Goal: Task Accomplishment & Management: Use online tool/utility

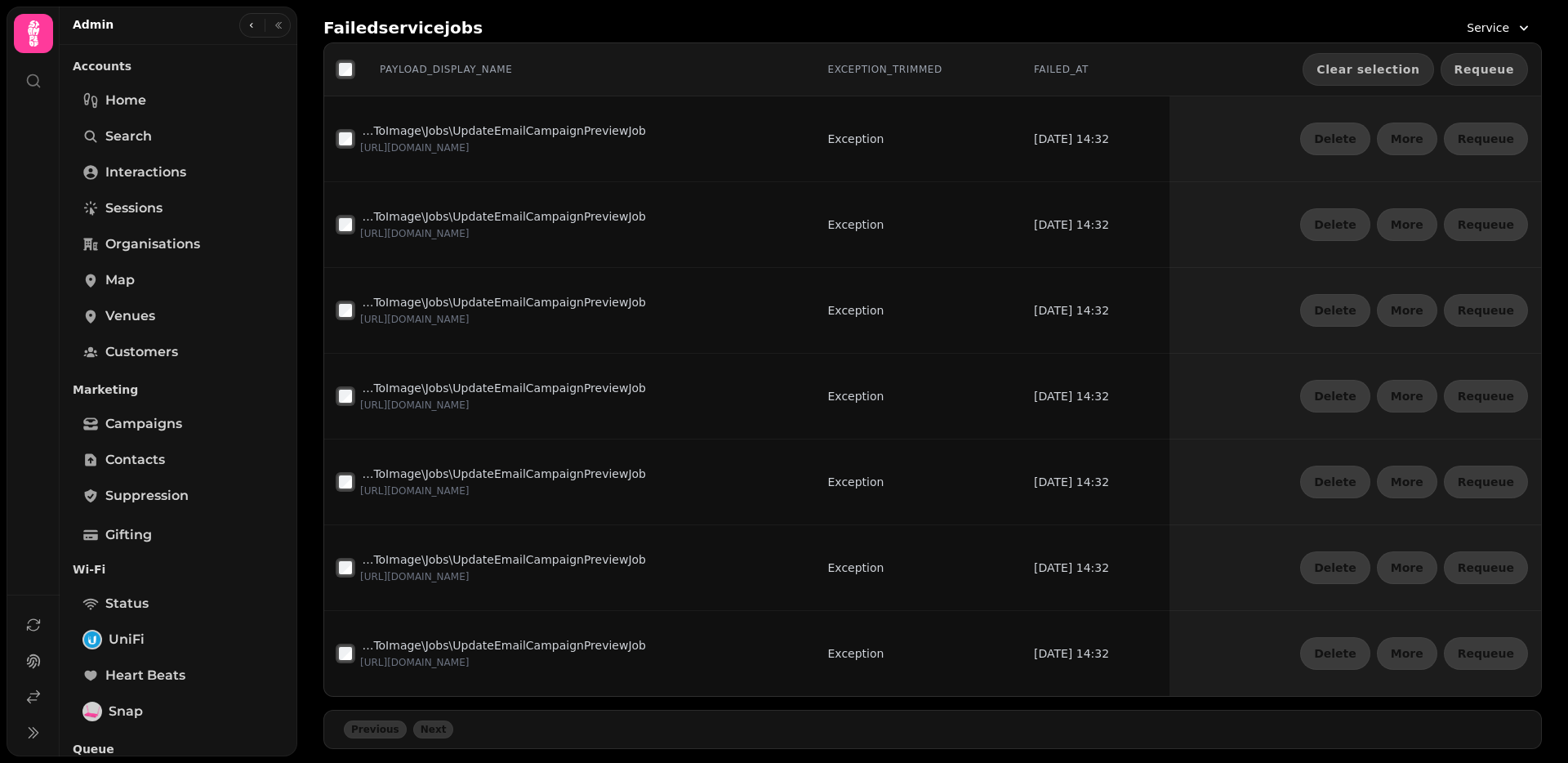
drag, startPoint x: 1504, startPoint y: 65, endPoint x: 1486, endPoint y: 65, distance: 18.0
click at [1504, 65] on span "Requeue" at bounding box center [1484, 70] width 59 height 11
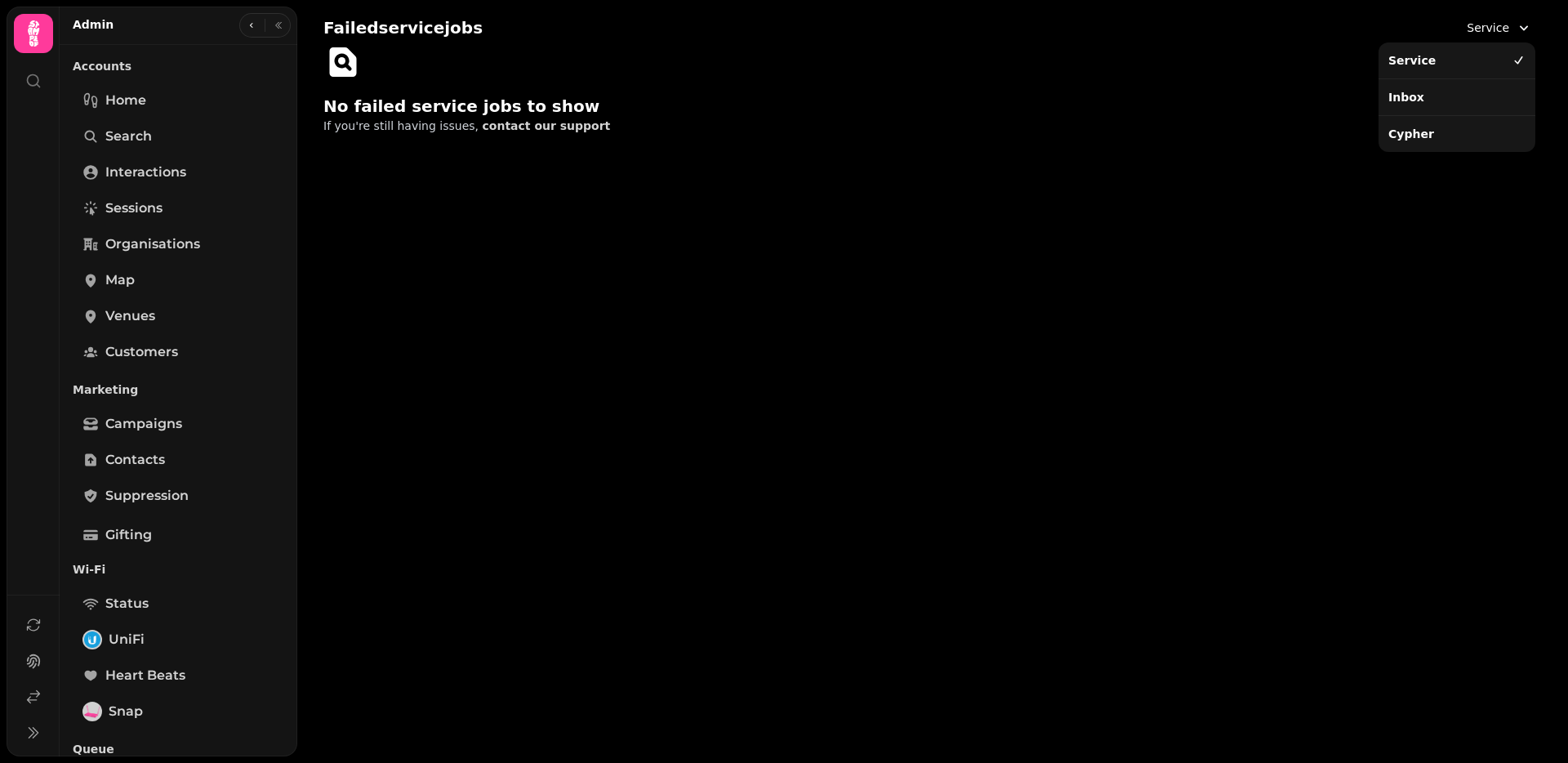
click at [1494, 26] on span "Service" at bounding box center [1487, 28] width 43 height 16
drag, startPoint x: 1464, startPoint y: 104, endPoint x: 1475, endPoint y: 75, distance: 31.0
click at [1464, 104] on div "Inbox" at bounding box center [1456, 96] width 151 height 30
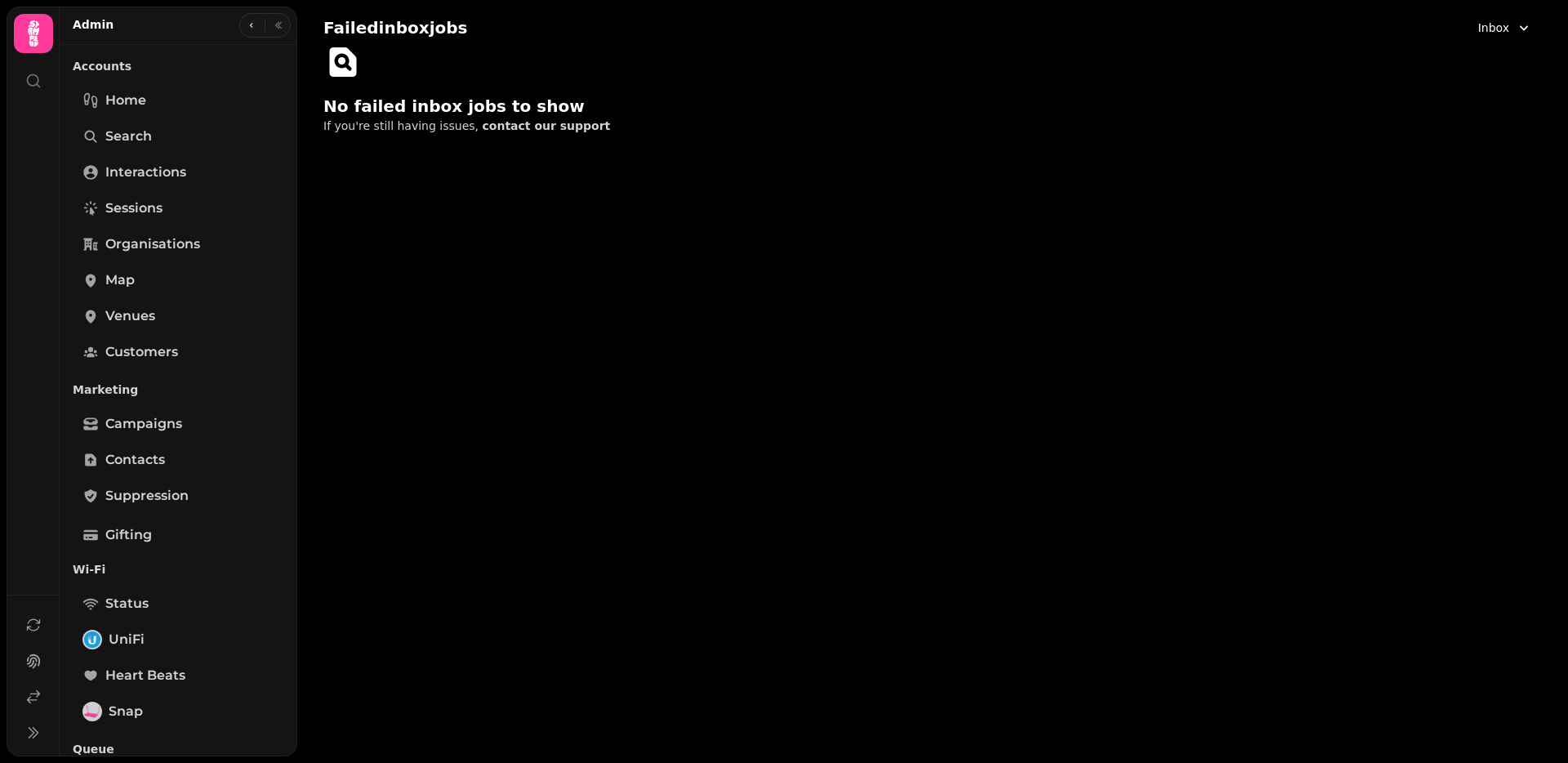
click at [1482, 29] on span "Inbox" at bounding box center [1493, 28] width 31 height 16
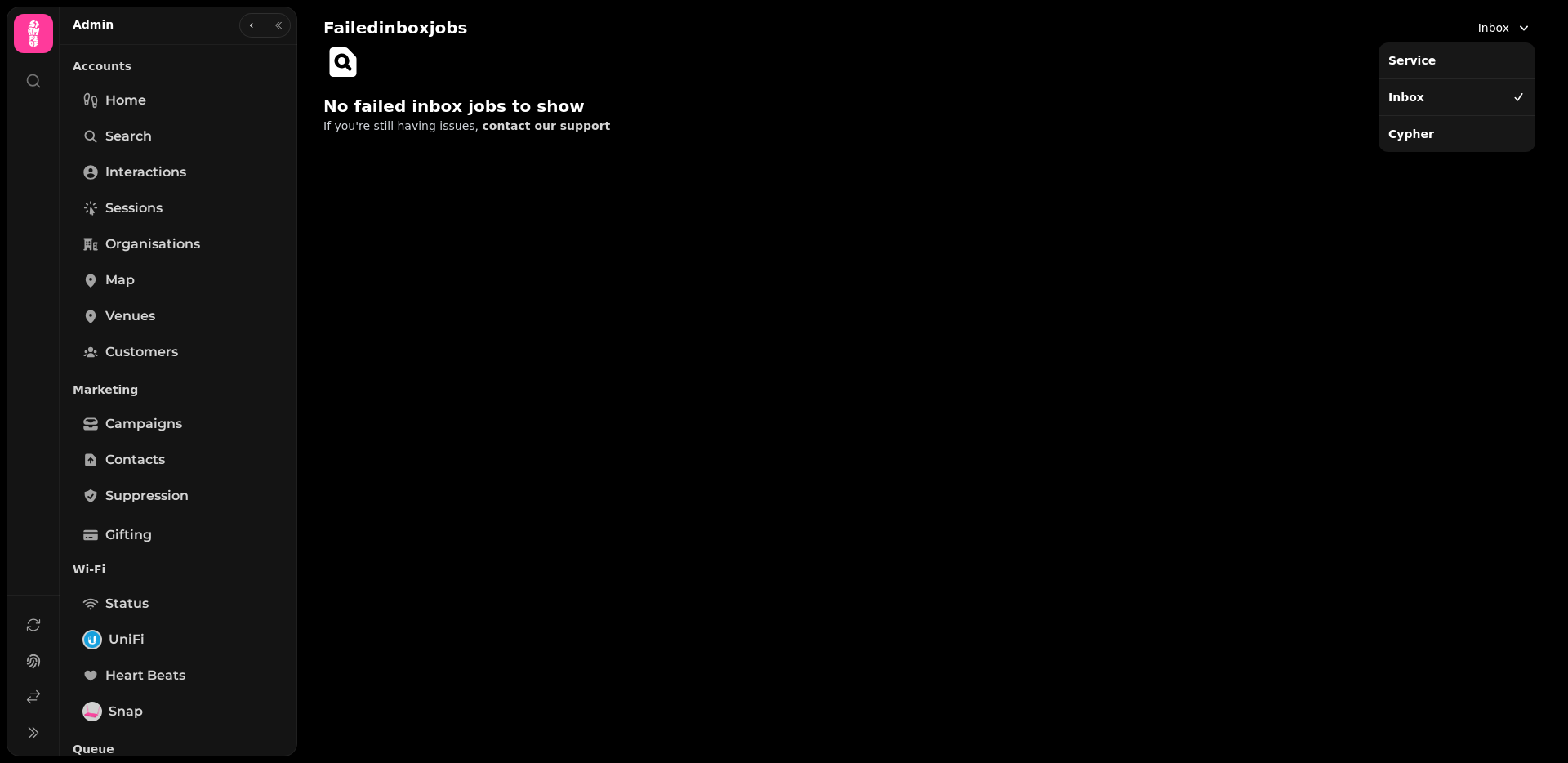
click at [1482, 143] on div "Cypher" at bounding box center [1456, 134] width 151 height 30
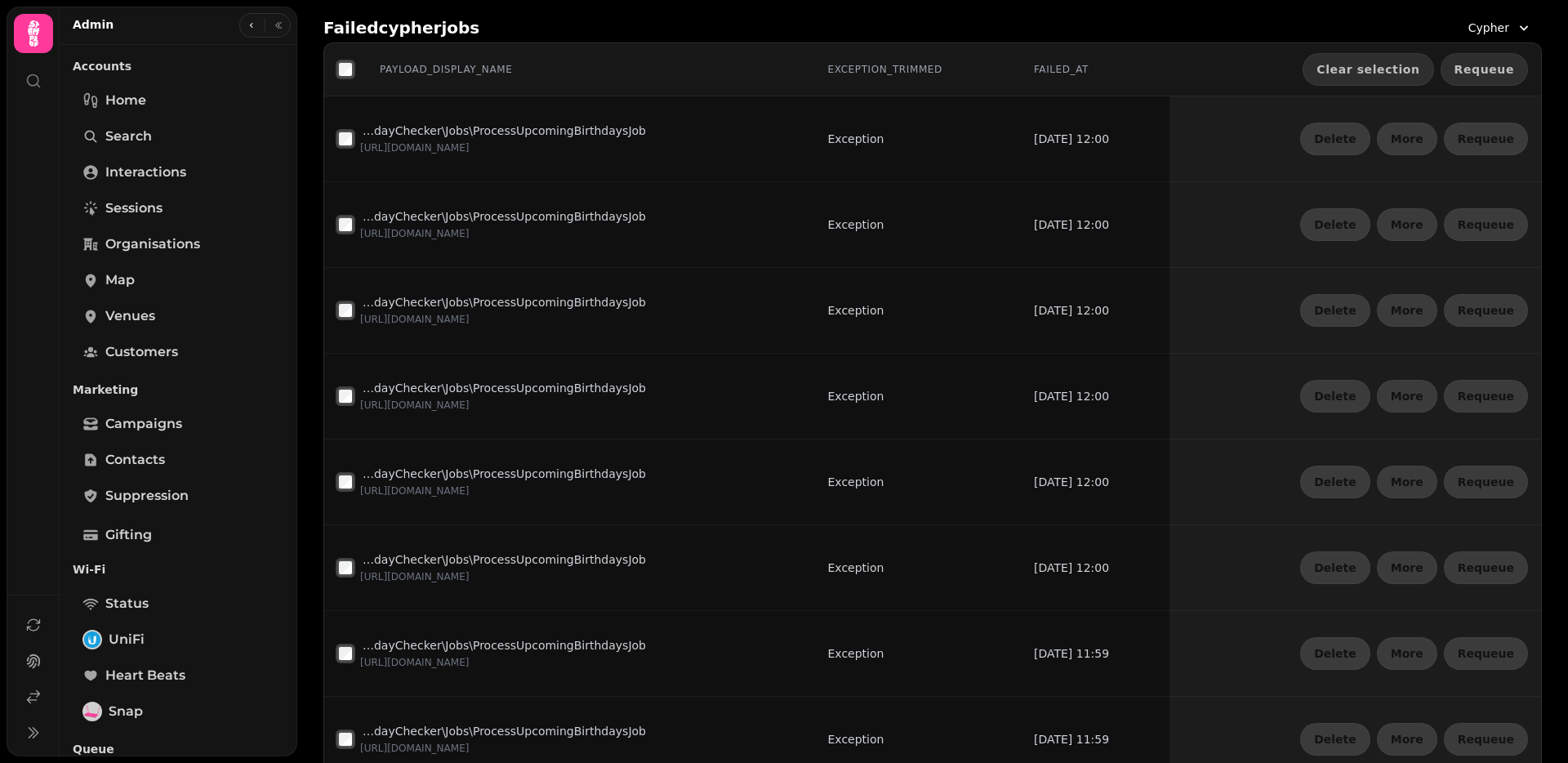
click at [1472, 64] on span "Requeue" at bounding box center [1484, 70] width 59 height 11
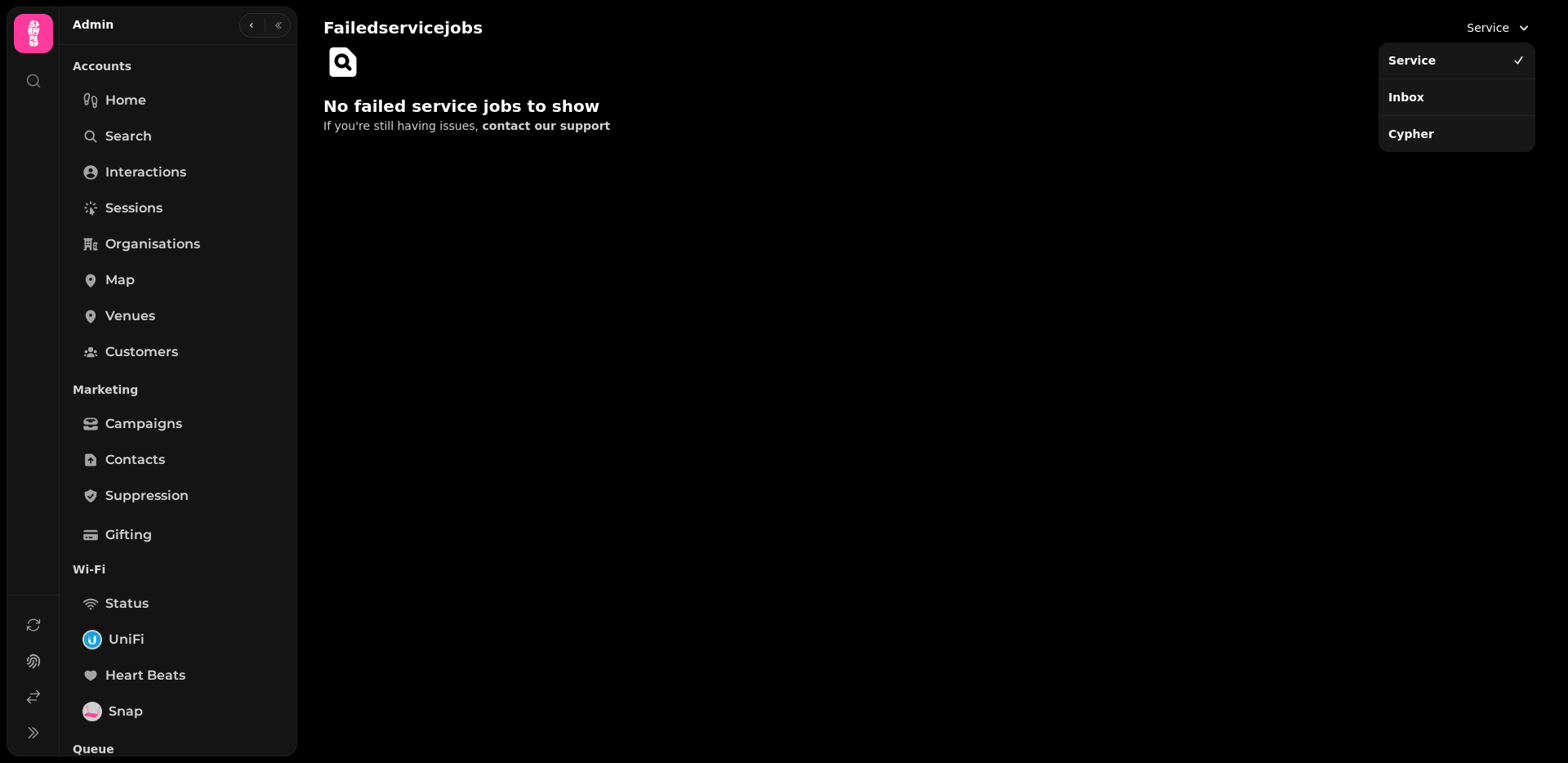
click at [1474, 34] on span "Service" at bounding box center [1487, 28] width 43 height 16
drag, startPoint x: 1444, startPoint y: 106, endPoint x: 1439, endPoint y: 98, distance: 9.4
click at [1444, 106] on div "Inbox" at bounding box center [1456, 96] width 151 height 30
click at [1483, 30] on span "Inbox" at bounding box center [1493, 28] width 31 height 16
click at [1457, 133] on div "Cypher" at bounding box center [1456, 134] width 151 height 30
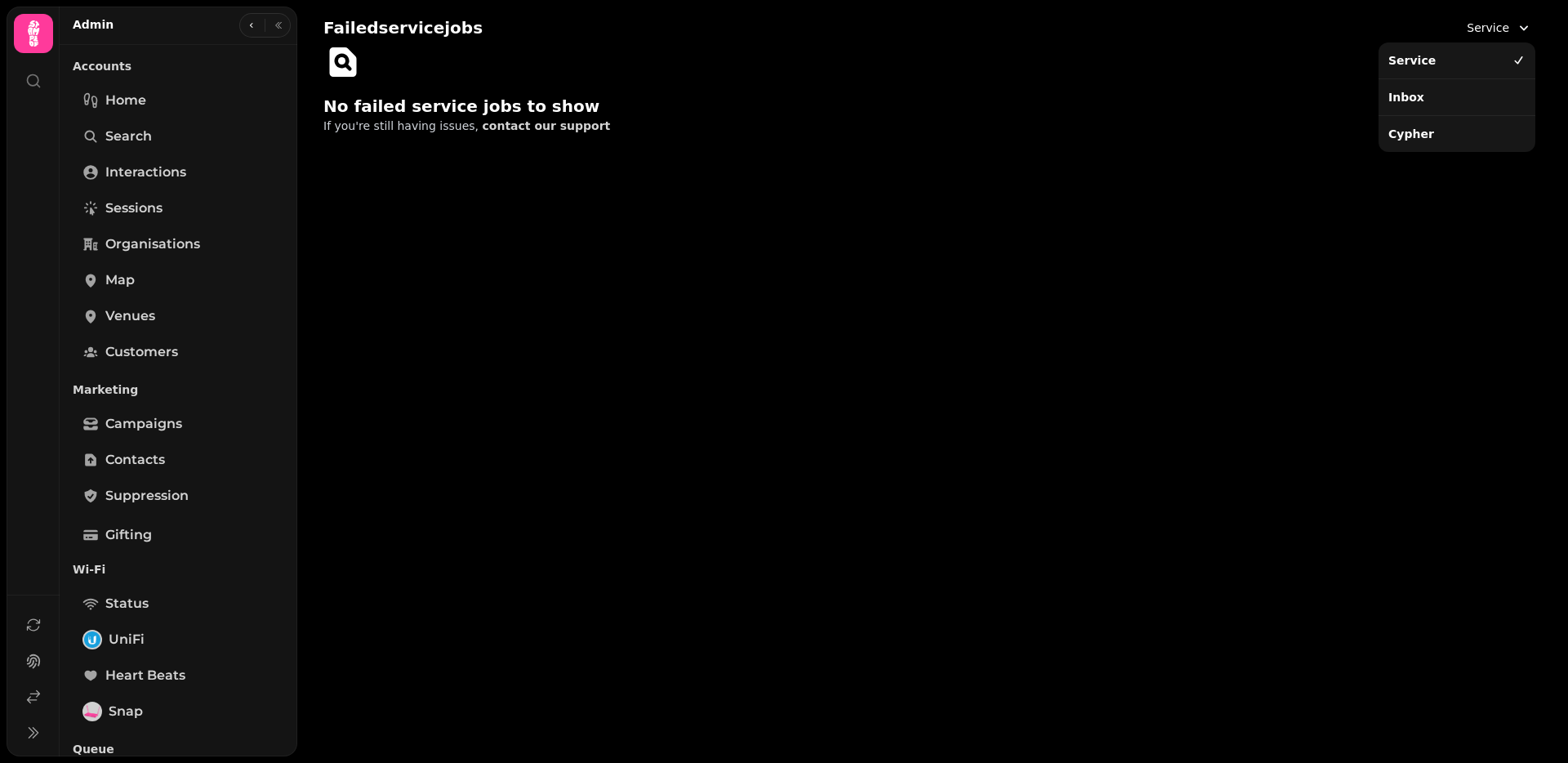
click at [1501, 29] on span "Service" at bounding box center [1487, 28] width 43 height 16
click at [1414, 159] on div "Failed service jobs Service Service Inbox Cypher No failed service jobs to show…" at bounding box center [933, 382] width 1270 height 763
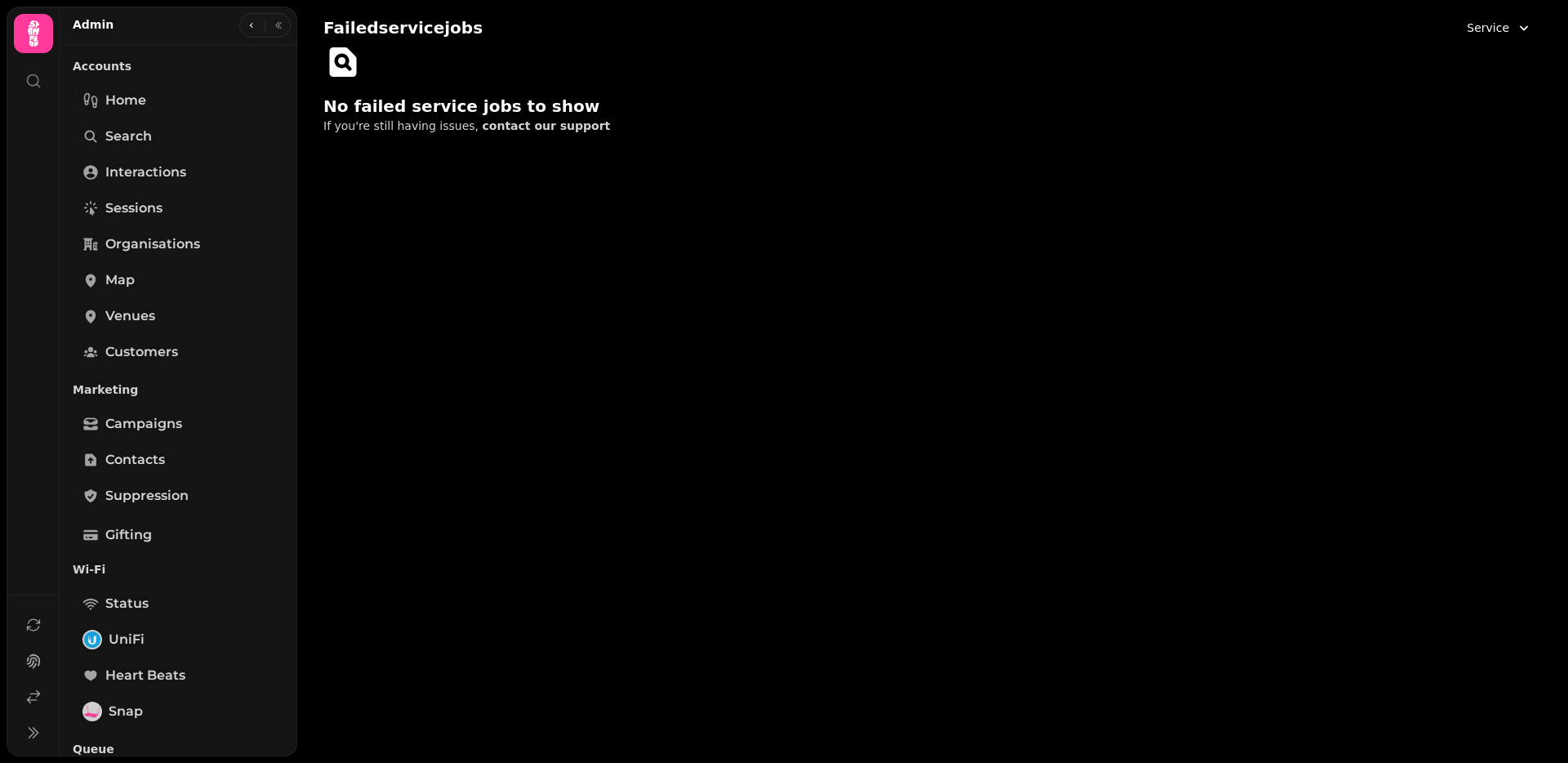
drag, startPoint x: 1471, startPoint y: 48, endPoint x: 1456, endPoint y: 62, distance: 20.5
click at [1471, 48] on div "No failed service jobs to show If you're still having issues, contact our suppo…" at bounding box center [932, 103] width 1218 height 121
click at [1476, 27] on span "Service" at bounding box center [1487, 28] width 43 height 16
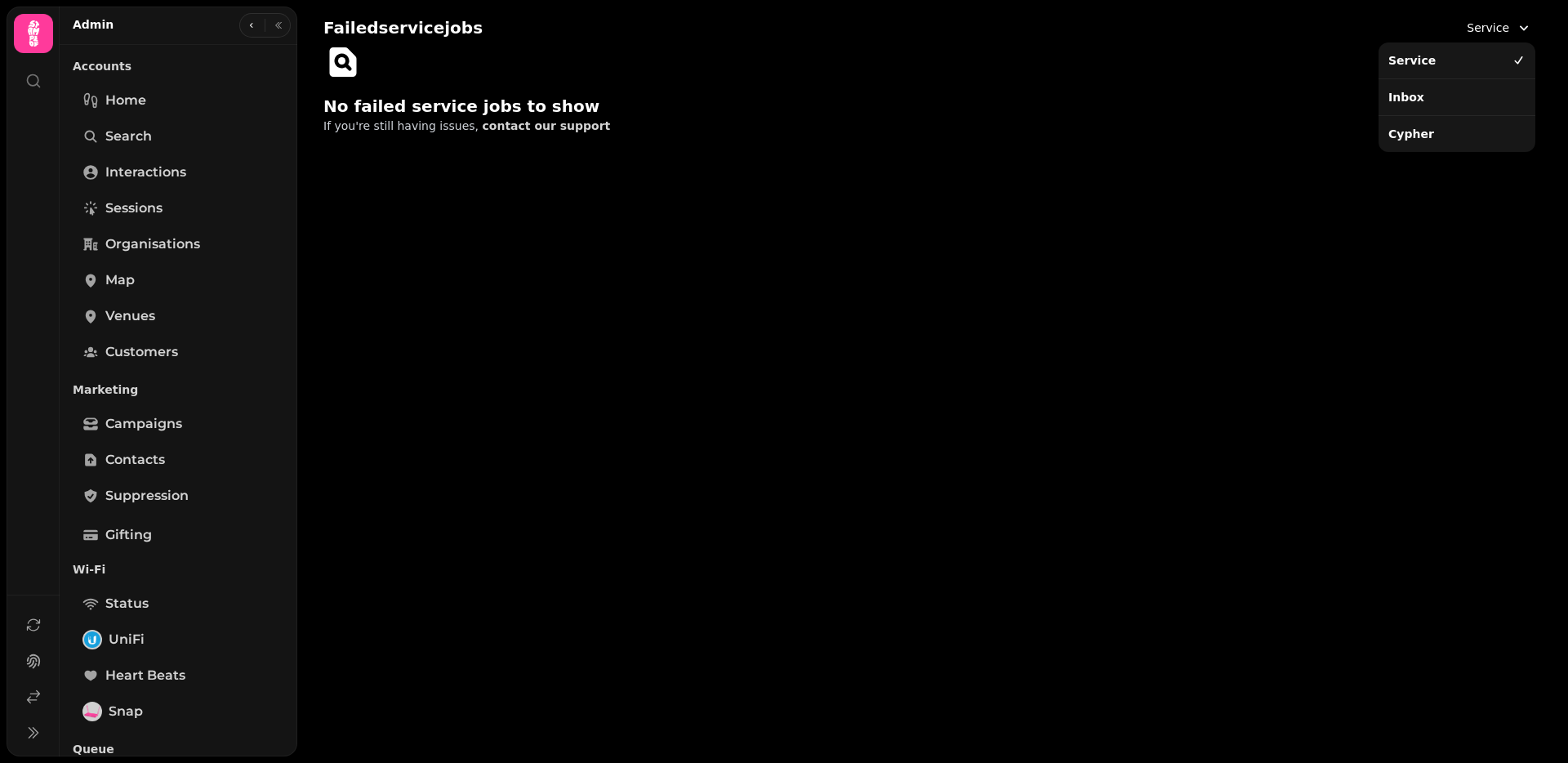
click at [1390, 109] on div "Inbox" at bounding box center [1456, 96] width 151 height 30
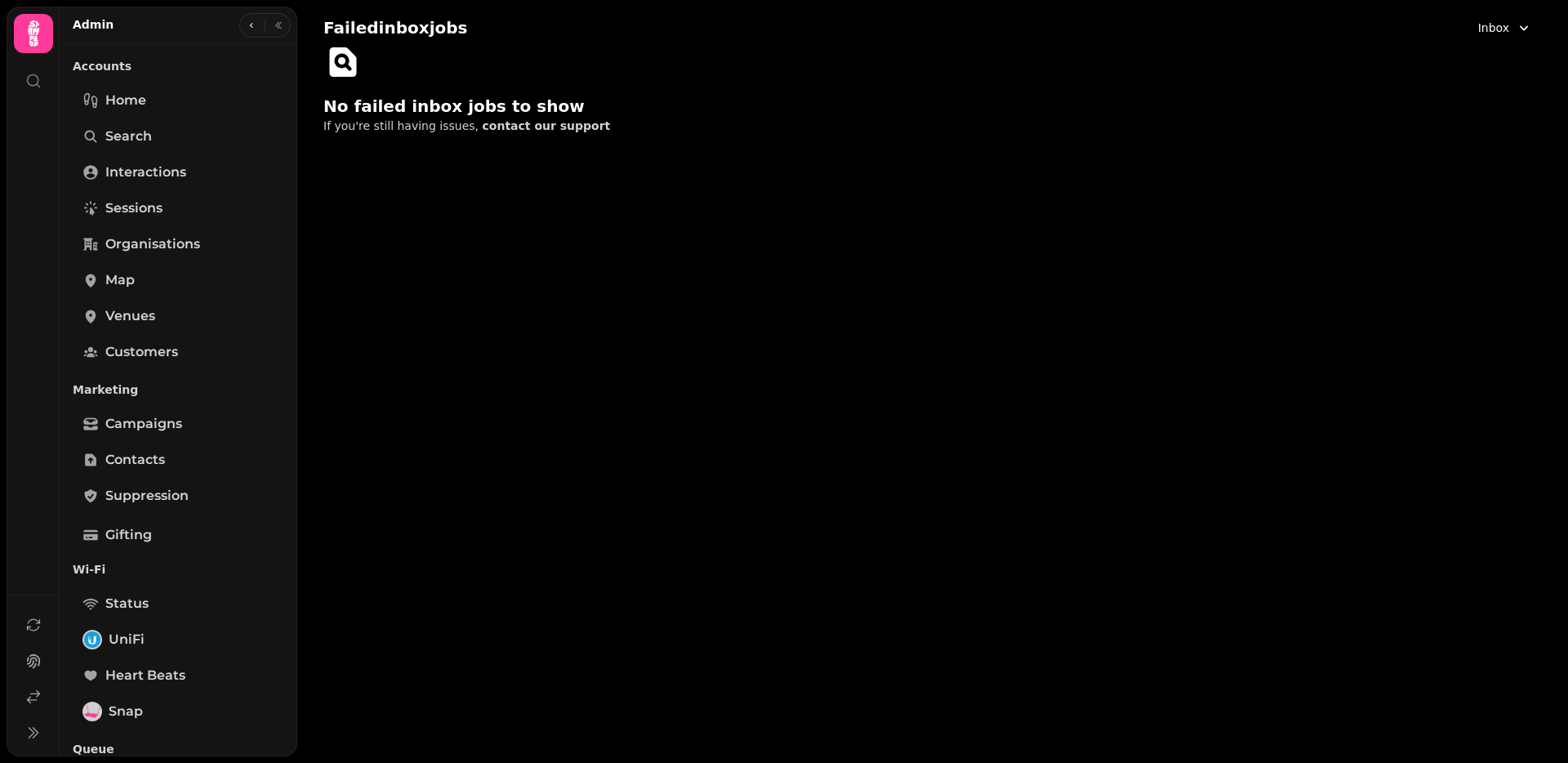
click at [1498, 22] on span "Inbox" at bounding box center [1493, 28] width 31 height 16
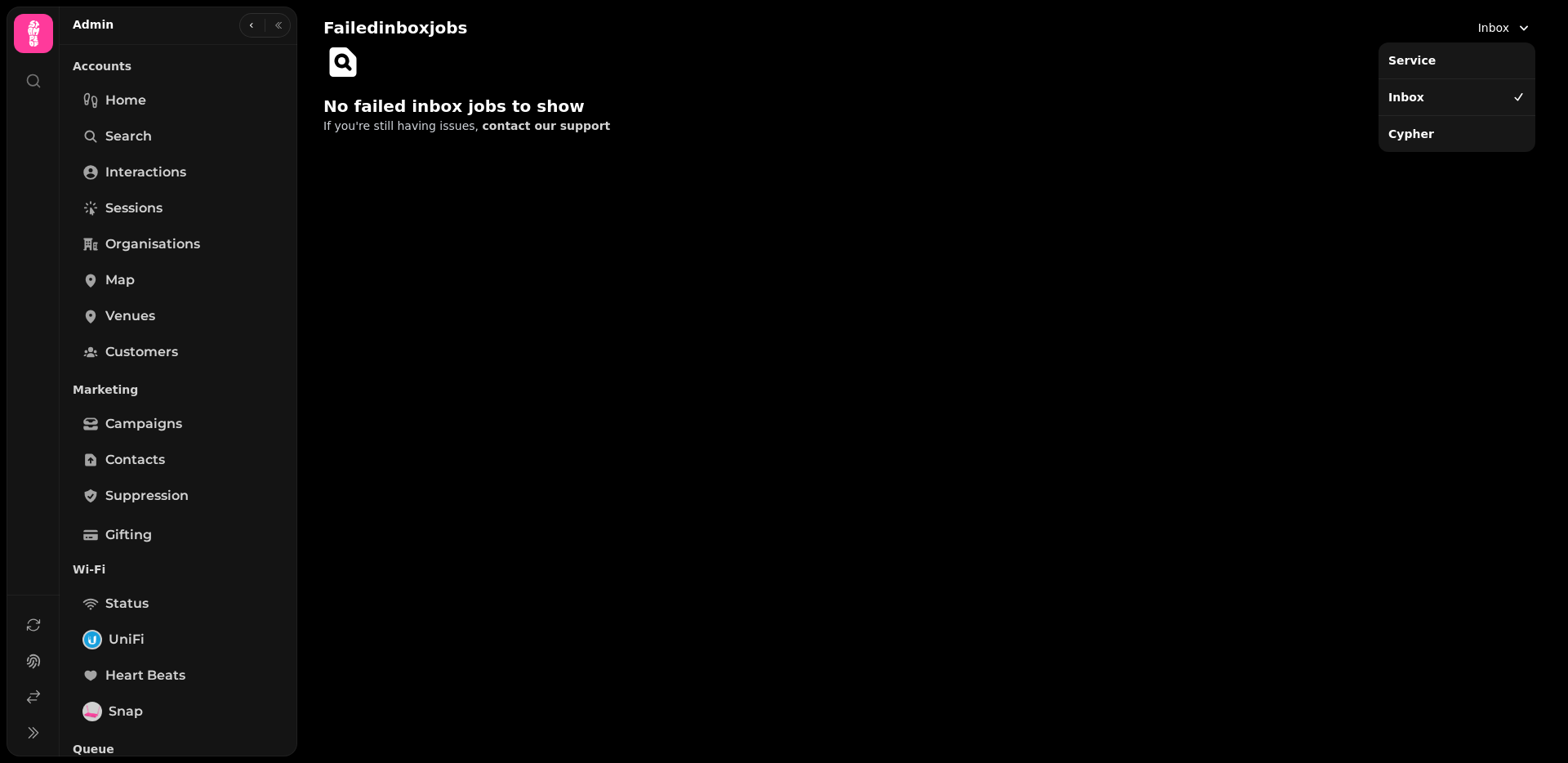
click at [1401, 139] on div "Cypher" at bounding box center [1456, 134] width 151 height 30
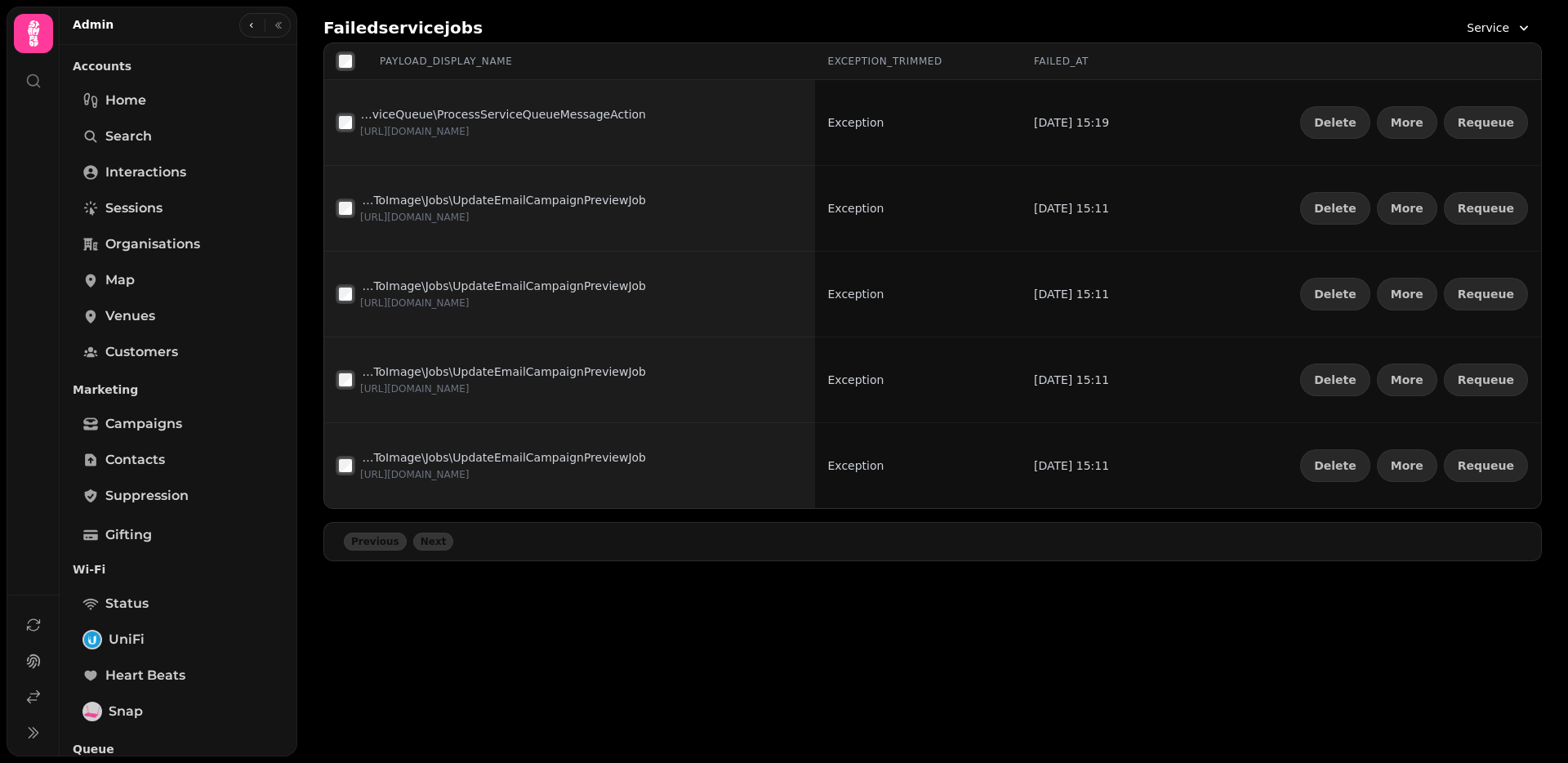
click at [354, 61] on div "payload_display_name" at bounding box center [424, 61] width 175 height 16
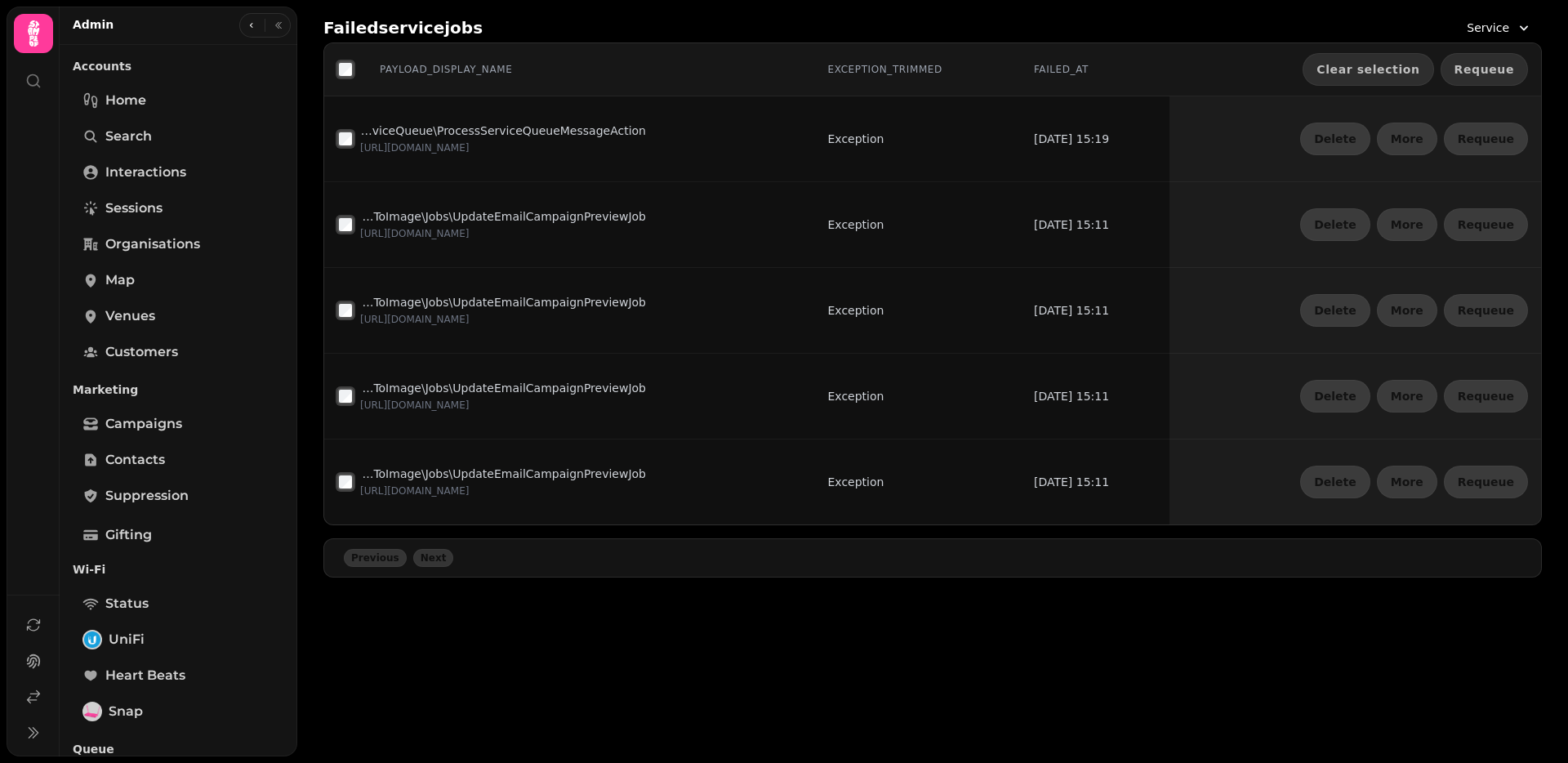
click at [1488, 78] on button "Requeue" at bounding box center [1484, 70] width 88 height 32
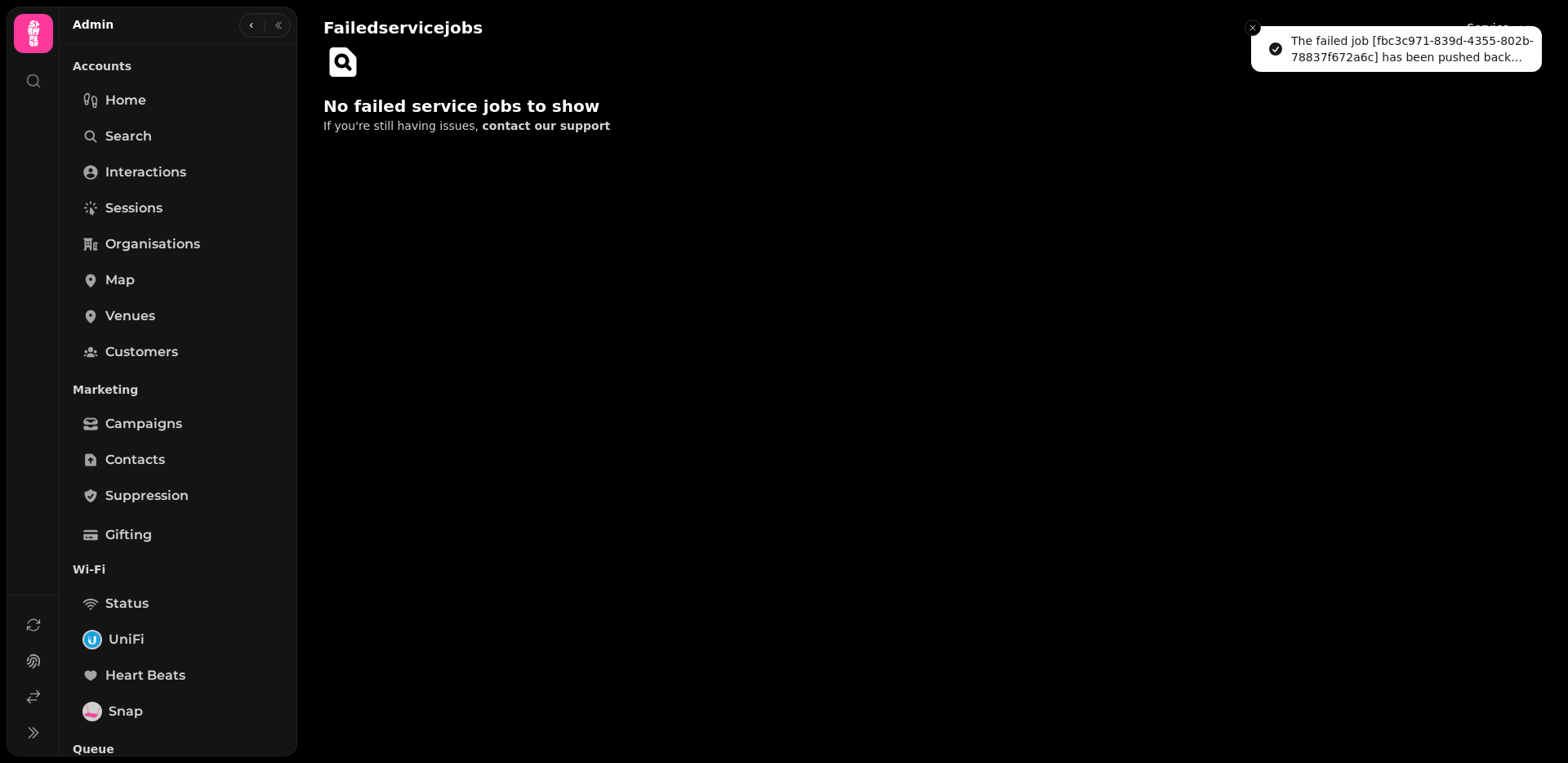
click at [1492, 26] on li "The failed job [fbc3c971-839d-4355-802b-78837f672a6c] has been pushed back onto…" at bounding box center [1395, 49] width 291 height 46
drag, startPoint x: 1248, startPoint y: 30, endPoint x: 1263, endPoint y: 31, distance: 15.0
click at [1248, 30] on icon "Close toast" at bounding box center [1252, 28] width 10 height 10
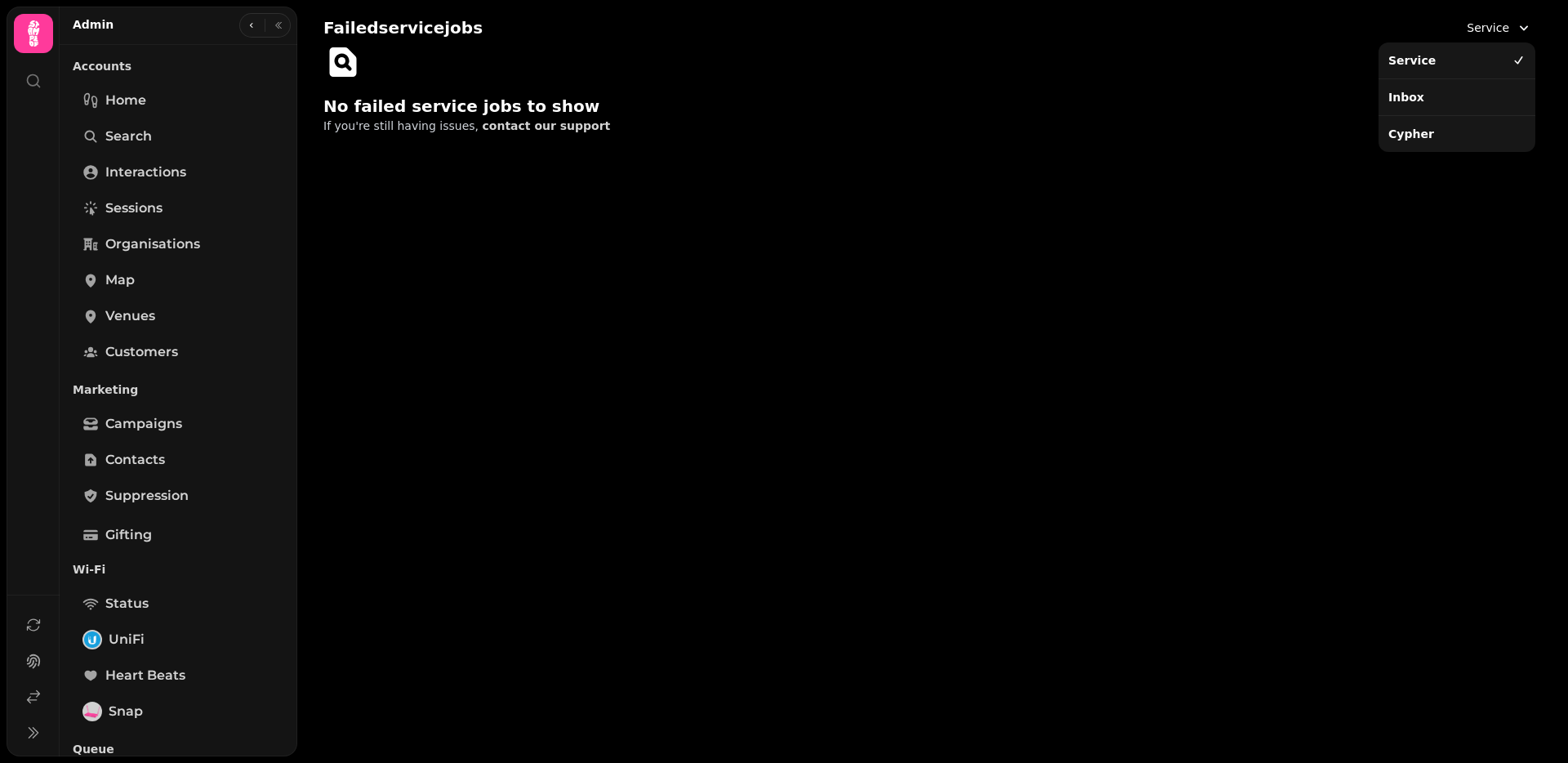
click at [1487, 31] on span "Service" at bounding box center [1487, 28] width 43 height 16
click at [1417, 96] on div "Inbox" at bounding box center [1456, 96] width 151 height 30
click at [1498, 25] on span "Inbox" at bounding box center [1493, 28] width 31 height 16
drag, startPoint x: 1452, startPoint y: 134, endPoint x: 1412, endPoint y: 131, distance: 40.1
click at [1453, 134] on div "Cypher" at bounding box center [1456, 134] width 151 height 30
